Goal: Navigation & Orientation: Understand site structure

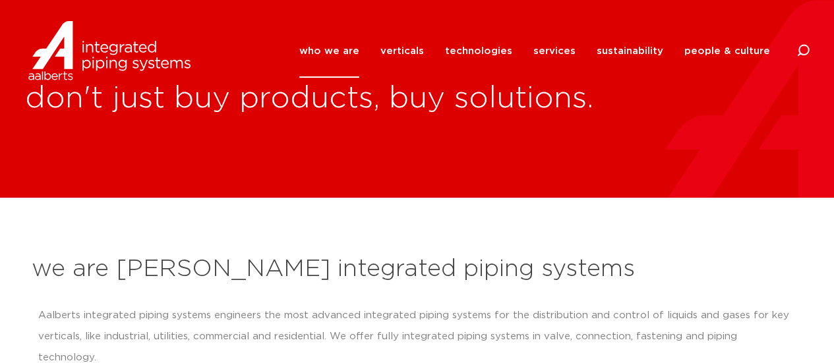
drag, startPoint x: 803, startPoint y: 51, endPoint x: 788, endPoint y: 53, distance: 15.3
click at [803, 51] on icon at bounding box center [802, 50] width 13 height 13
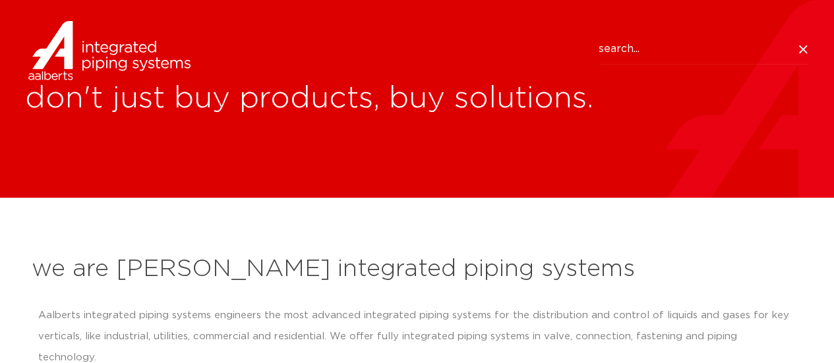
click at [800, 51] on icon at bounding box center [802, 49] width 8 height 8
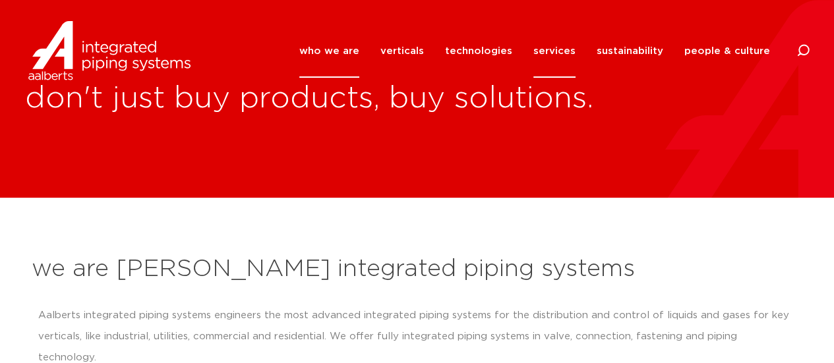
click at [567, 53] on link "services" at bounding box center [554, 50] width 42 height 53
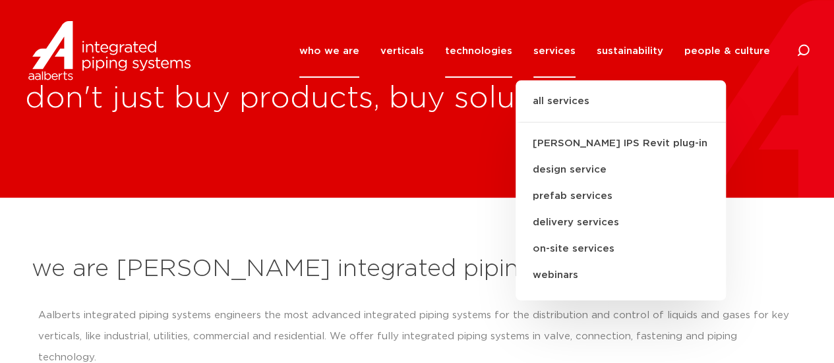
click at [488, 48] on link "technologies" at bounding box center [478, 50] width 67 height 53
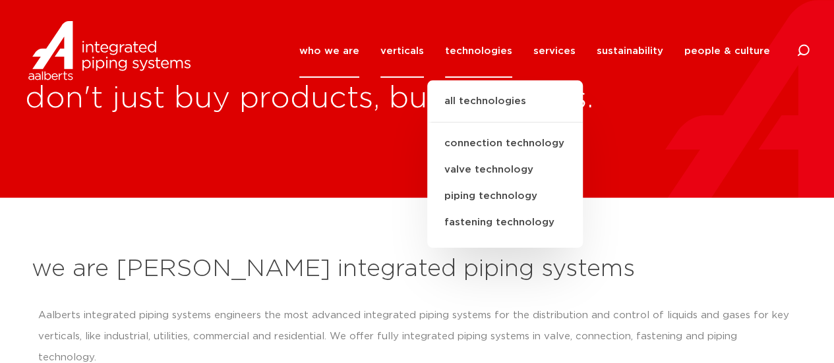
click at [414, 48] on link "verticals" at bounding box center [401, 50] width 43 height 53
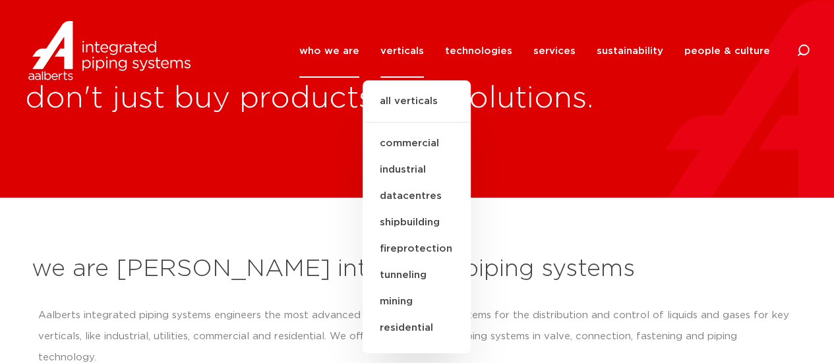
click at [344, 48] on link "who we are" at bounding box center [329, 50] width 60 height 53
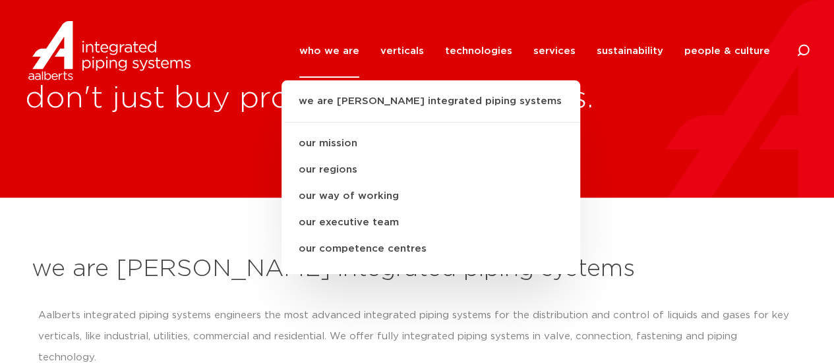
click at [226, 172] on div "don't just buy products, buy solutions." at bounding box center [417, 99] width 834 height 198
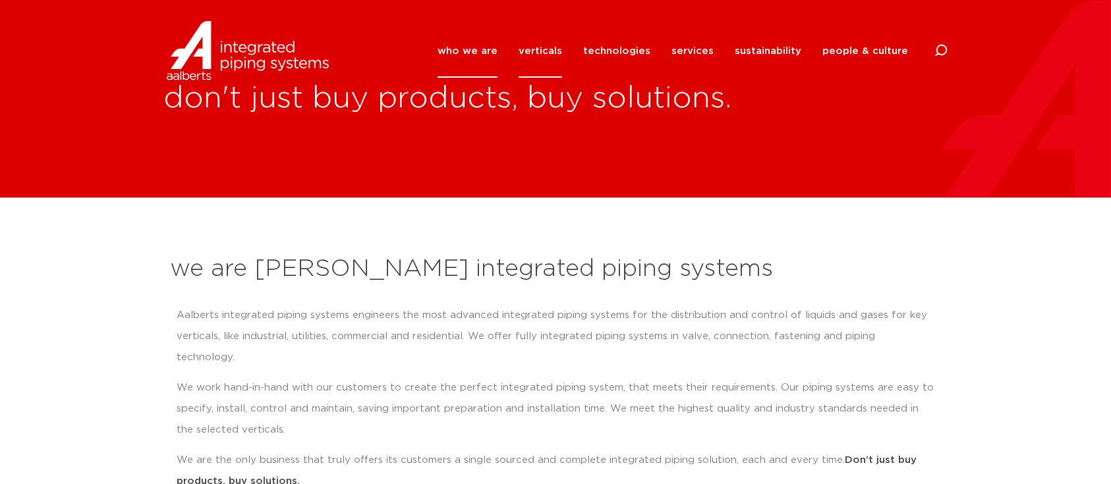
click at [558, 49] on link "verticals" at bounding box center [540, 50] width 43 height 53
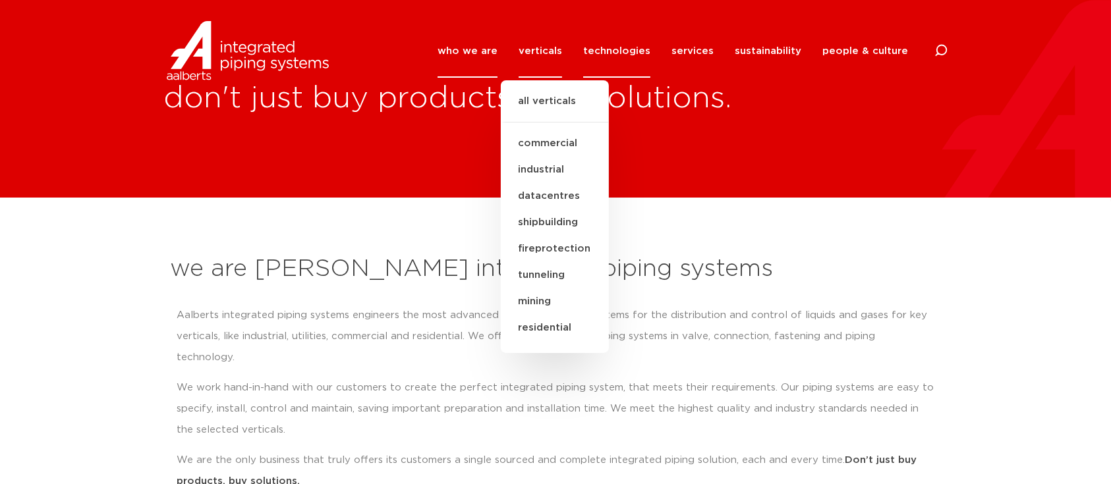
click at [612, 45] on link "technologies" at bounding box center [616, 50] width 67 height 53
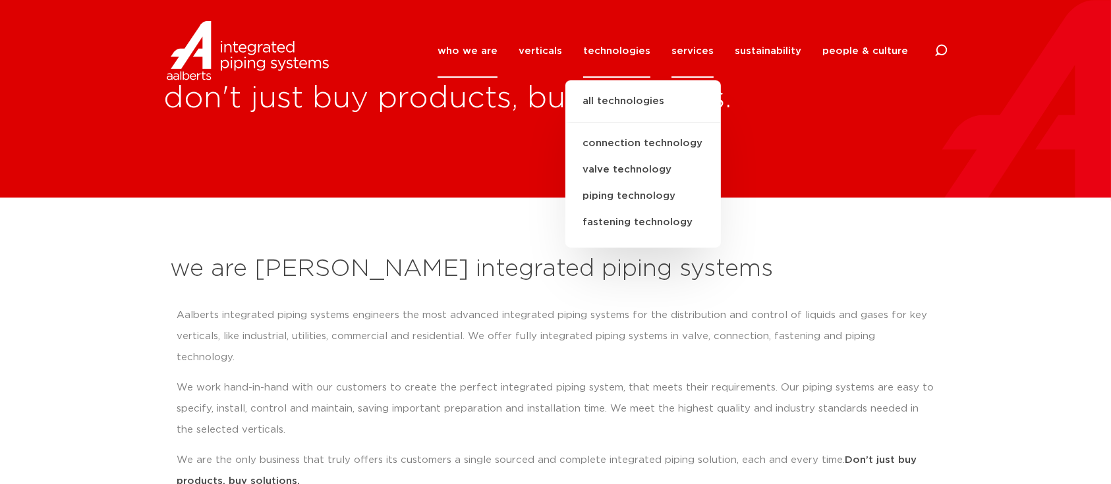
click at [703, 50] on link "services" at bounding box center [693, 50] width 42 height 53
